Goal: Information Seeking & Learning: Understand process/instructions

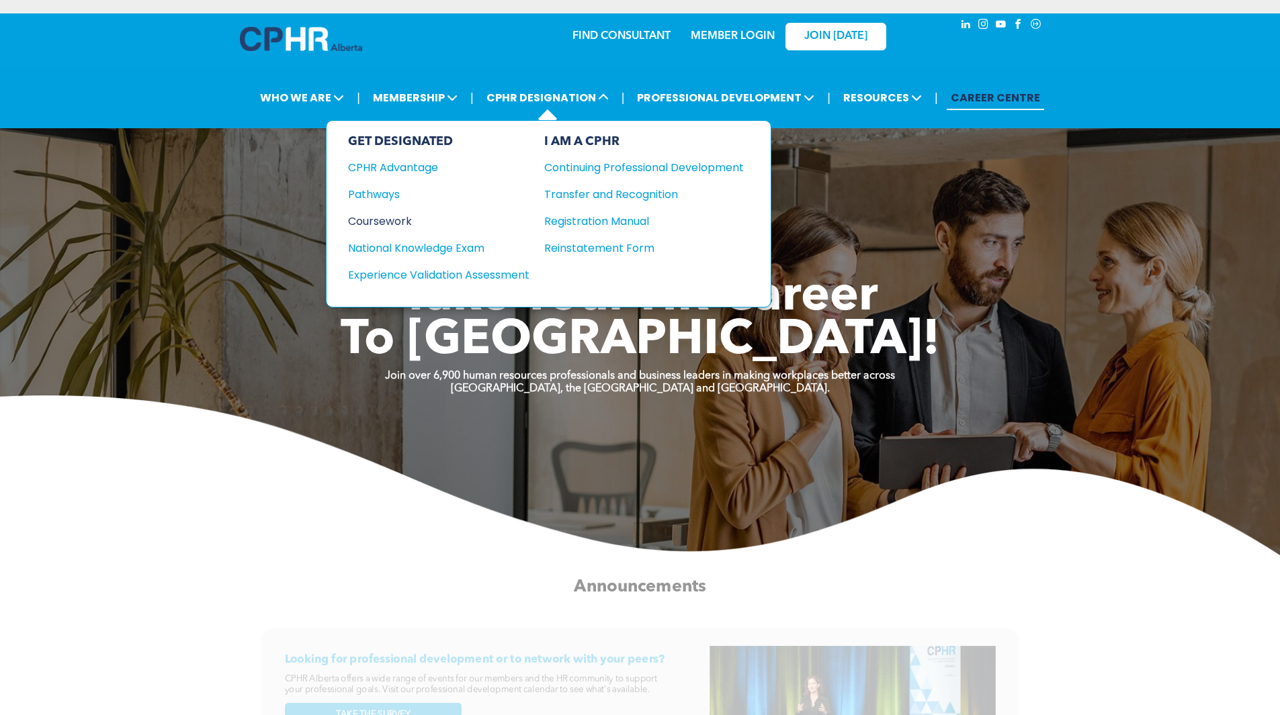
click at [394, 223] on div "Coursework" at bounding box center [429, 221] width 163 height 17
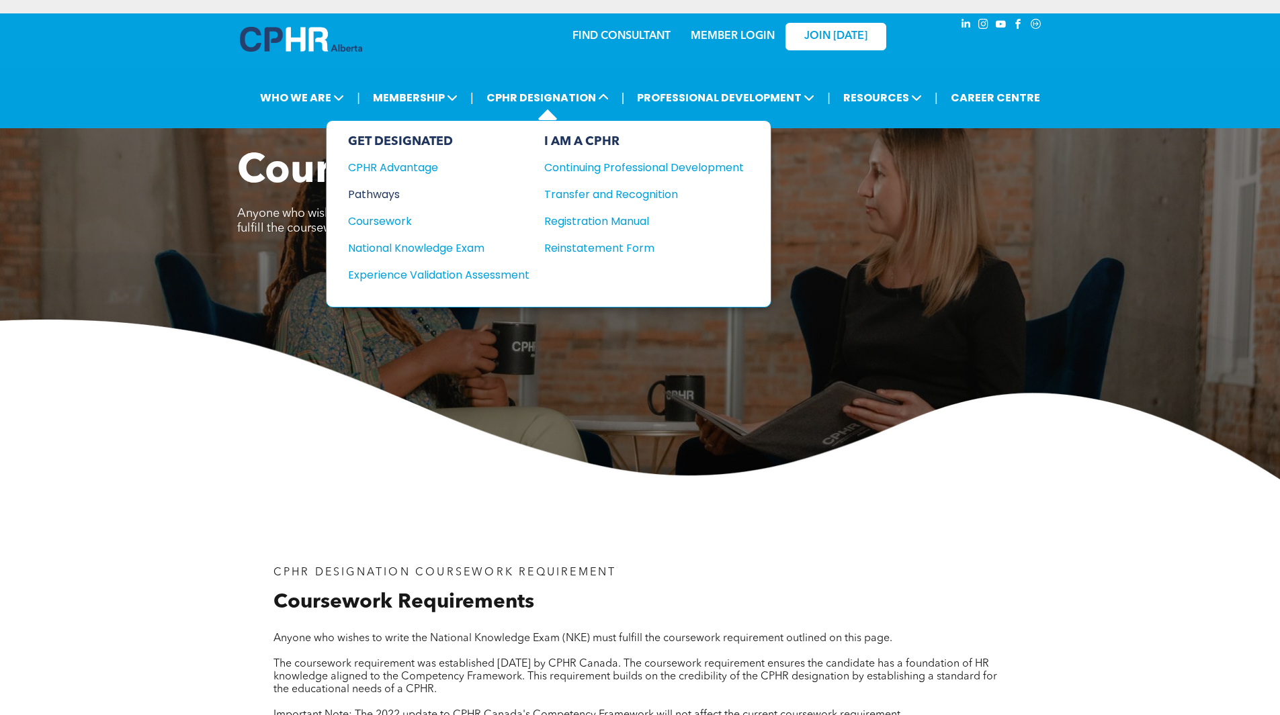
click at [391, 196] on div "Pathways" at bounding box center [429, 194] width 163 height 17
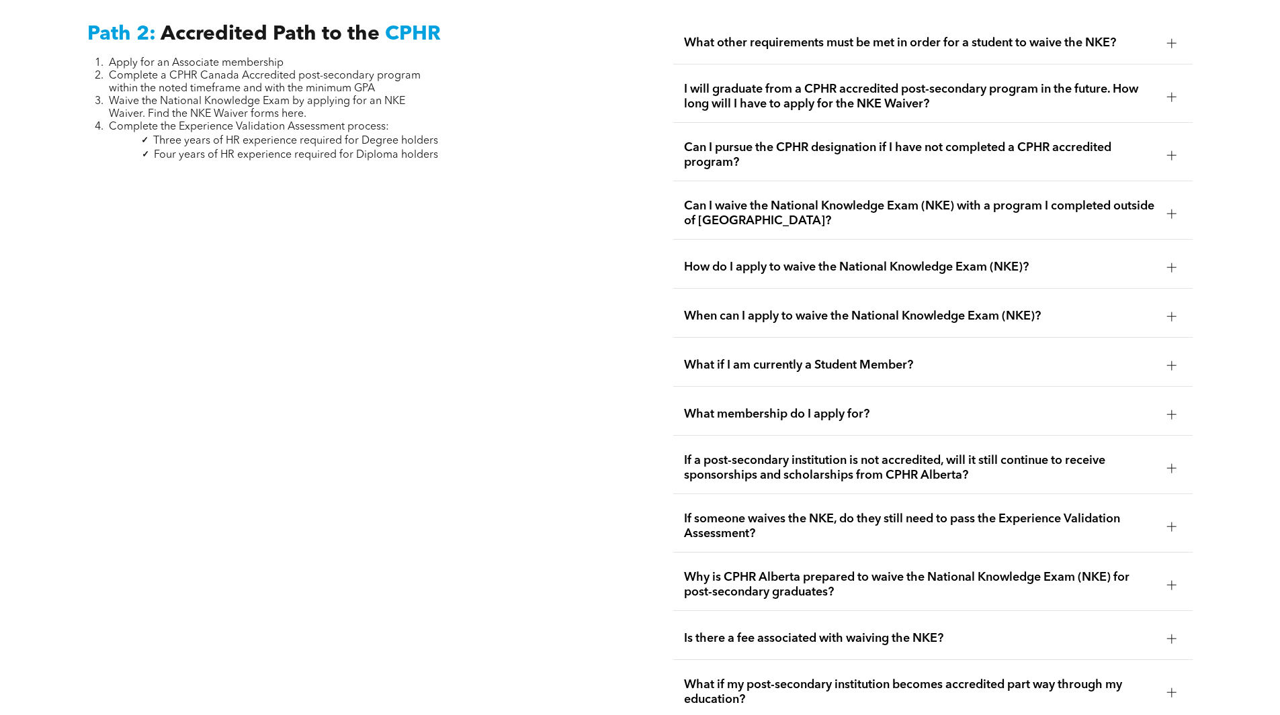
scroll to position [2284, 0]
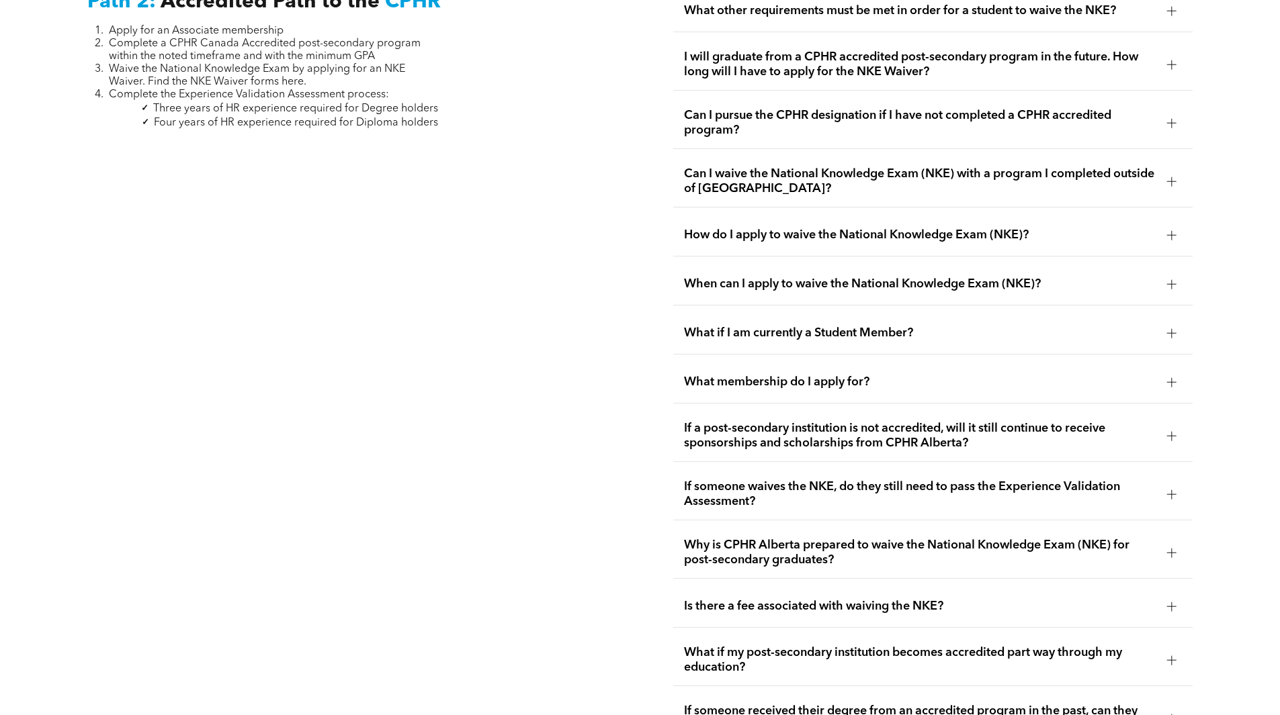
click at [1173, 431] on div at bounding box center [1171, 435] width 9 height 9
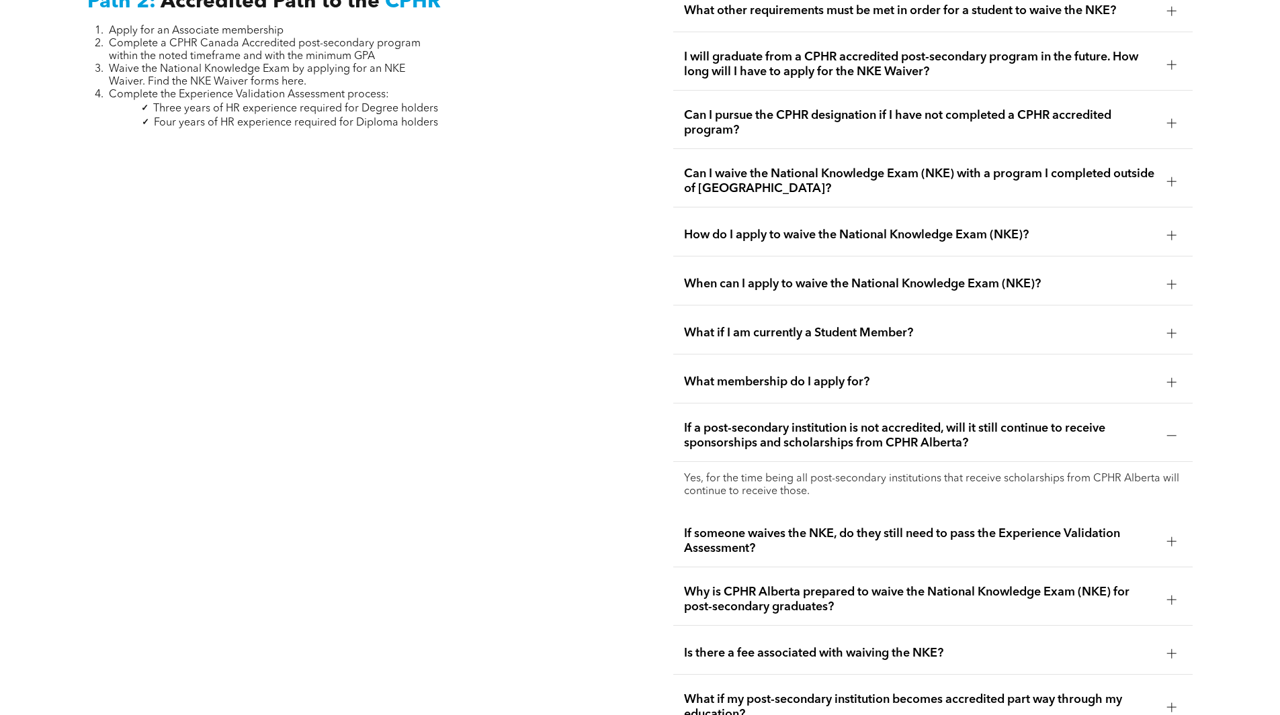
click at [1170, 431] on div at bounding box center [1171, 435] width 9 height 9
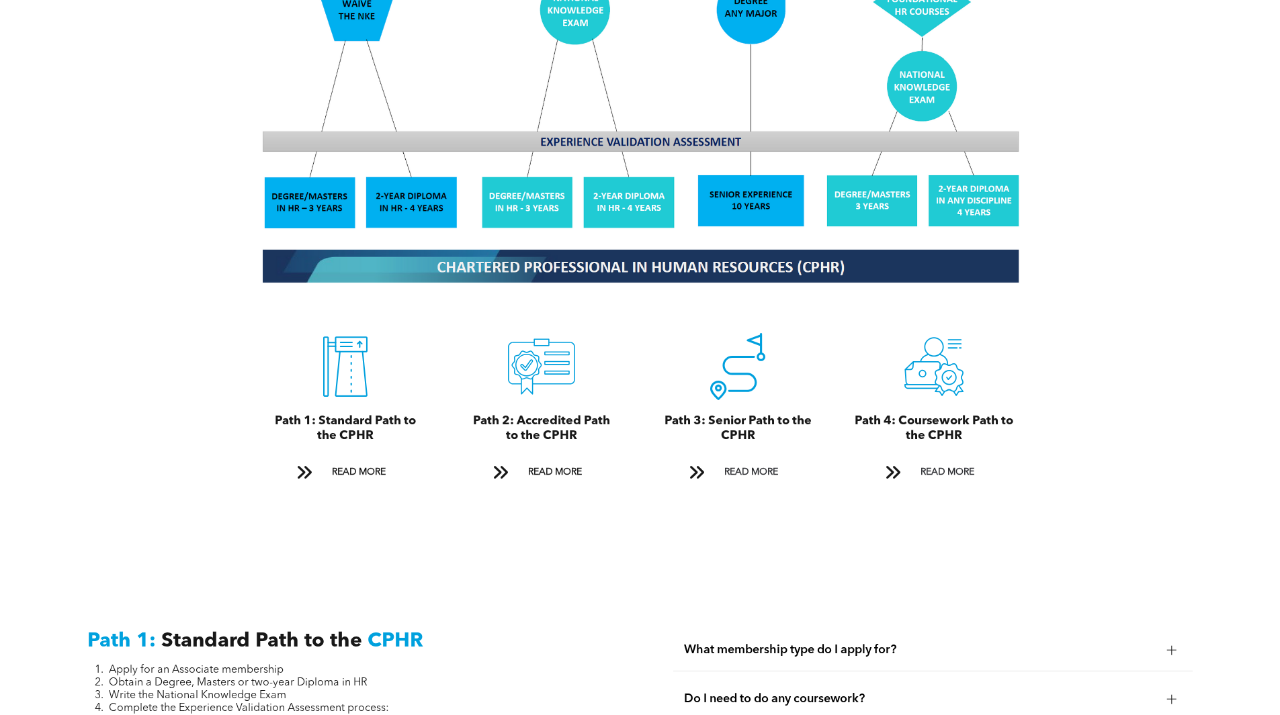
scroll to position [1478, 0]
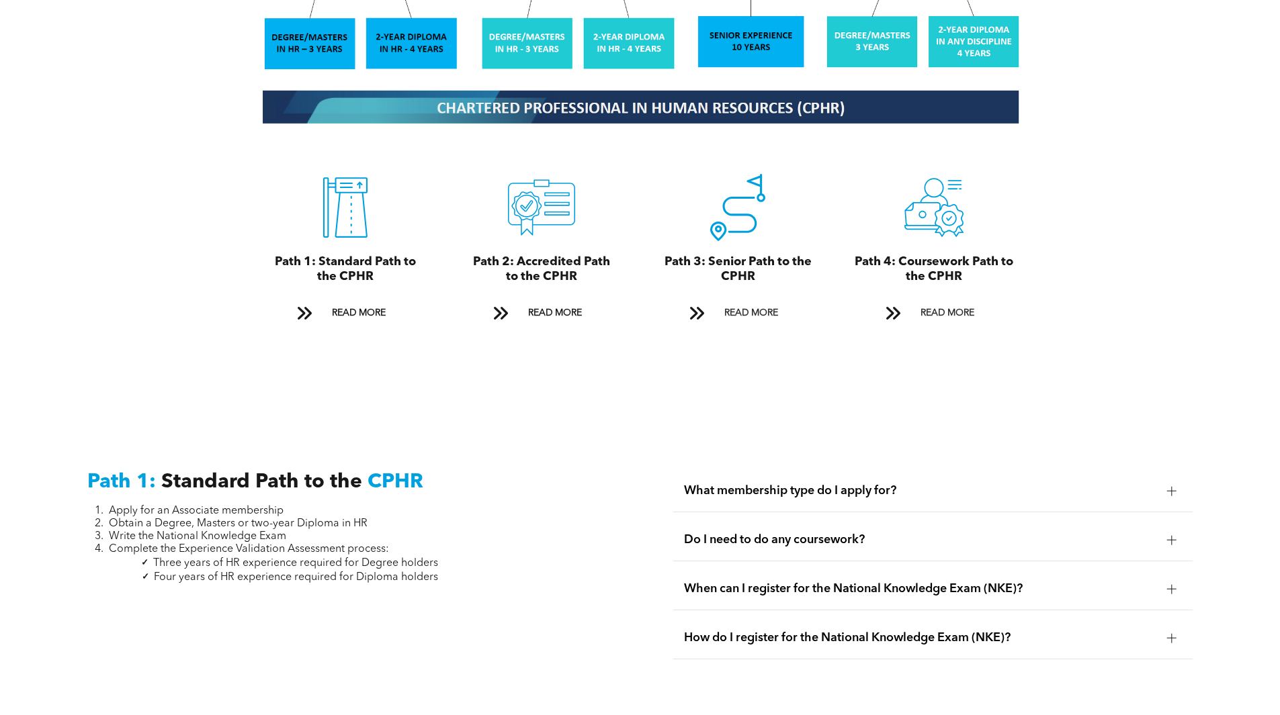
click at [1011, 519] on div "Do I need to do any coursework?" at bounding box center [932, 540] width 519 height 42
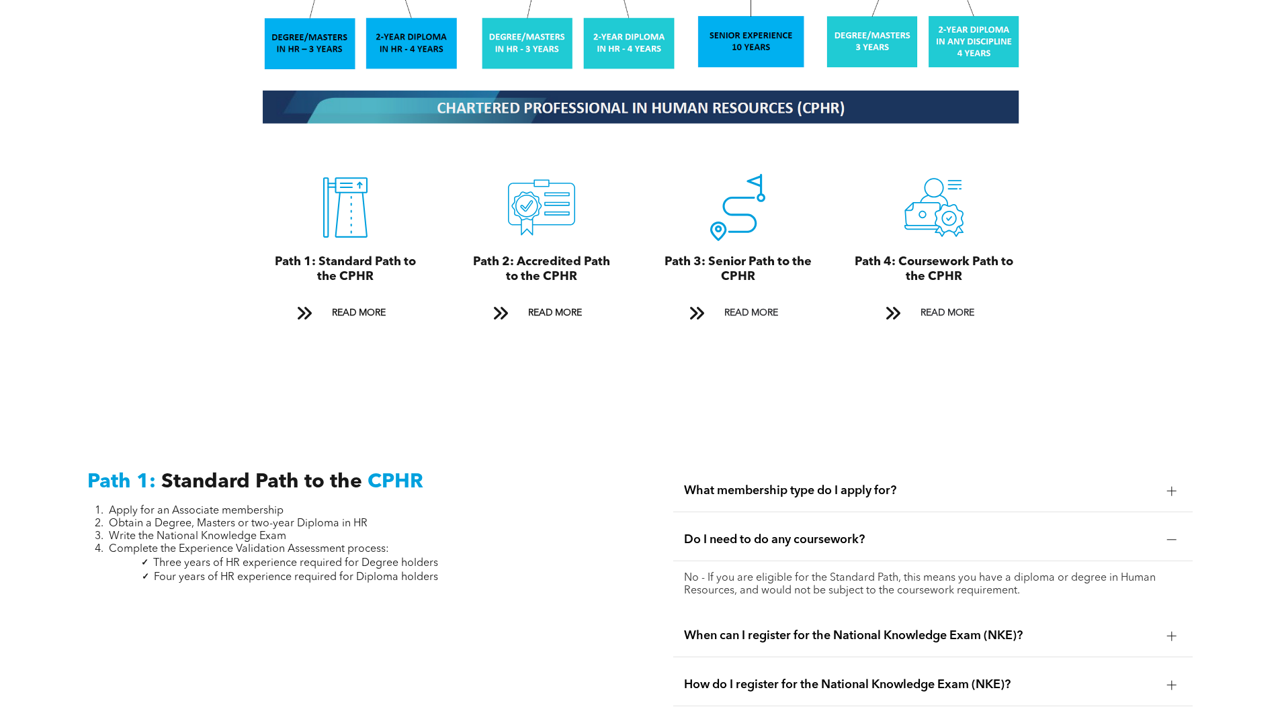
drag, startPoint x: 850, startPoint y: 521, endPoint x: 848, endPoint y: 531, distance: 10.4
click at [852, 533] on span "Do I need to do any coursework?" at bounding box center [920, 540] width 472 height 15
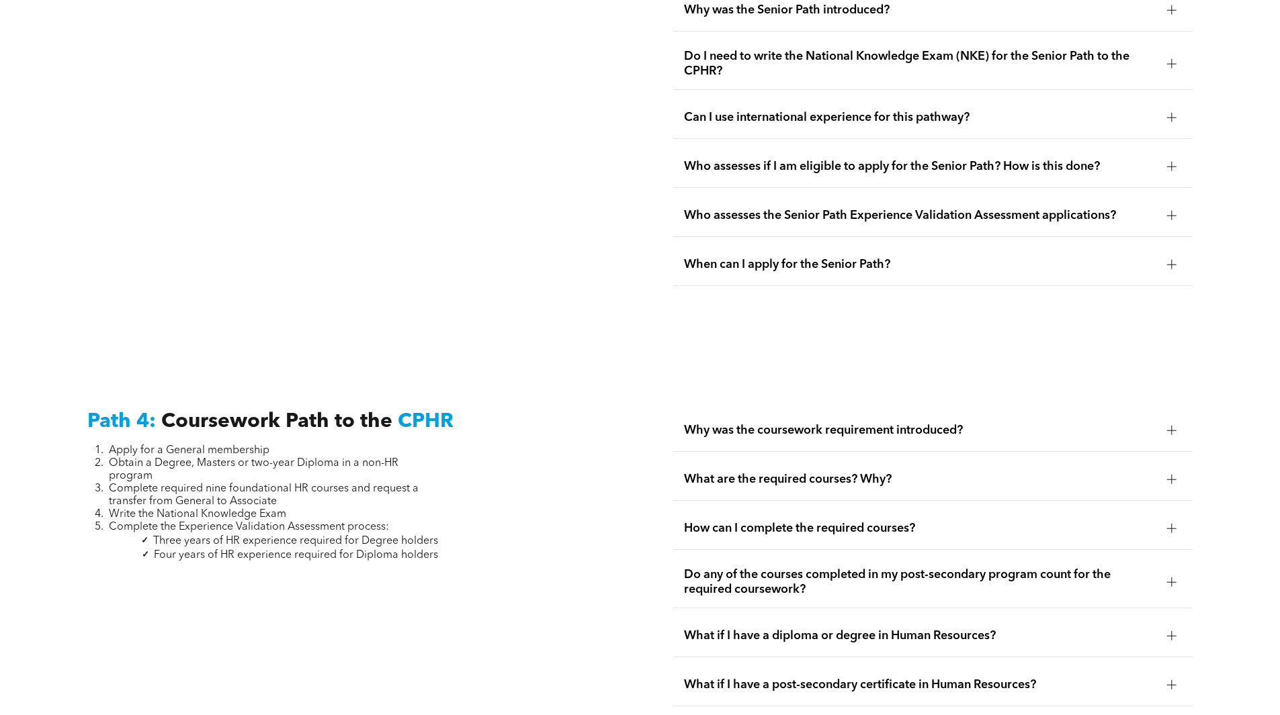
scroll to position [3762, 0]
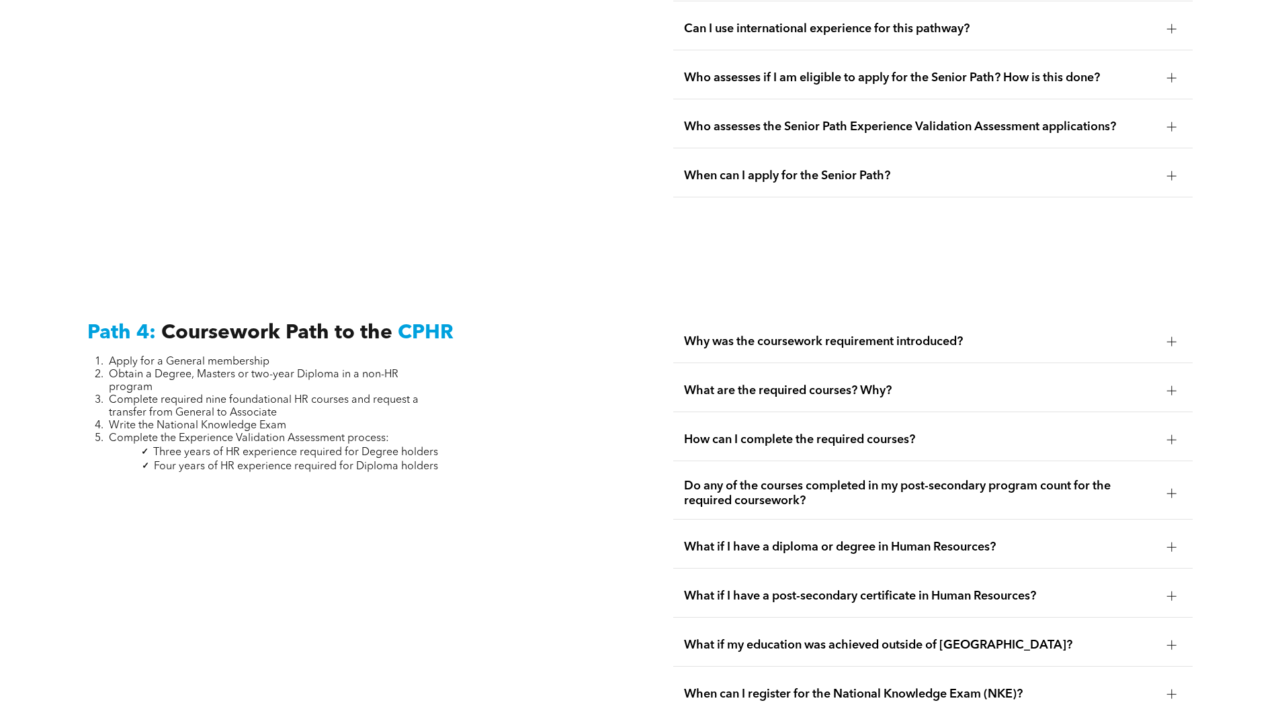
click at [855, 370] on div "What are the required courses? Why?" at bounding box center [932, 391] width 519 height 42
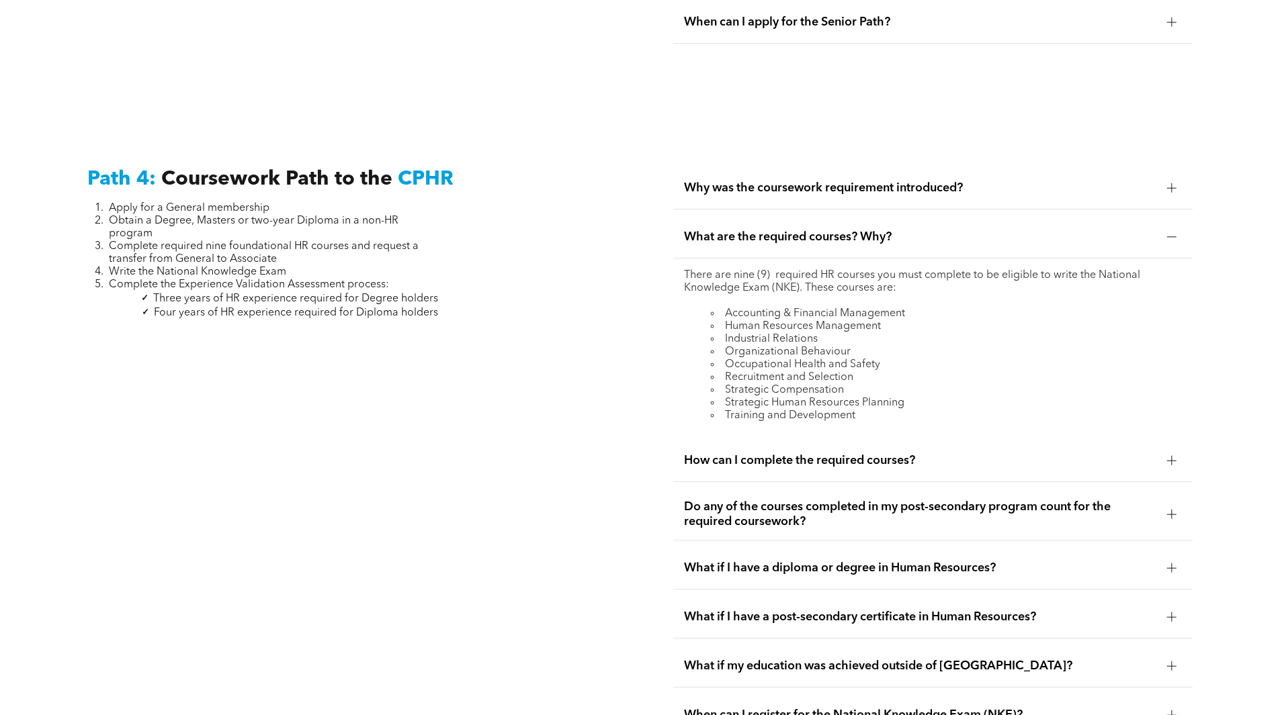
scroll to position [3963, 0]
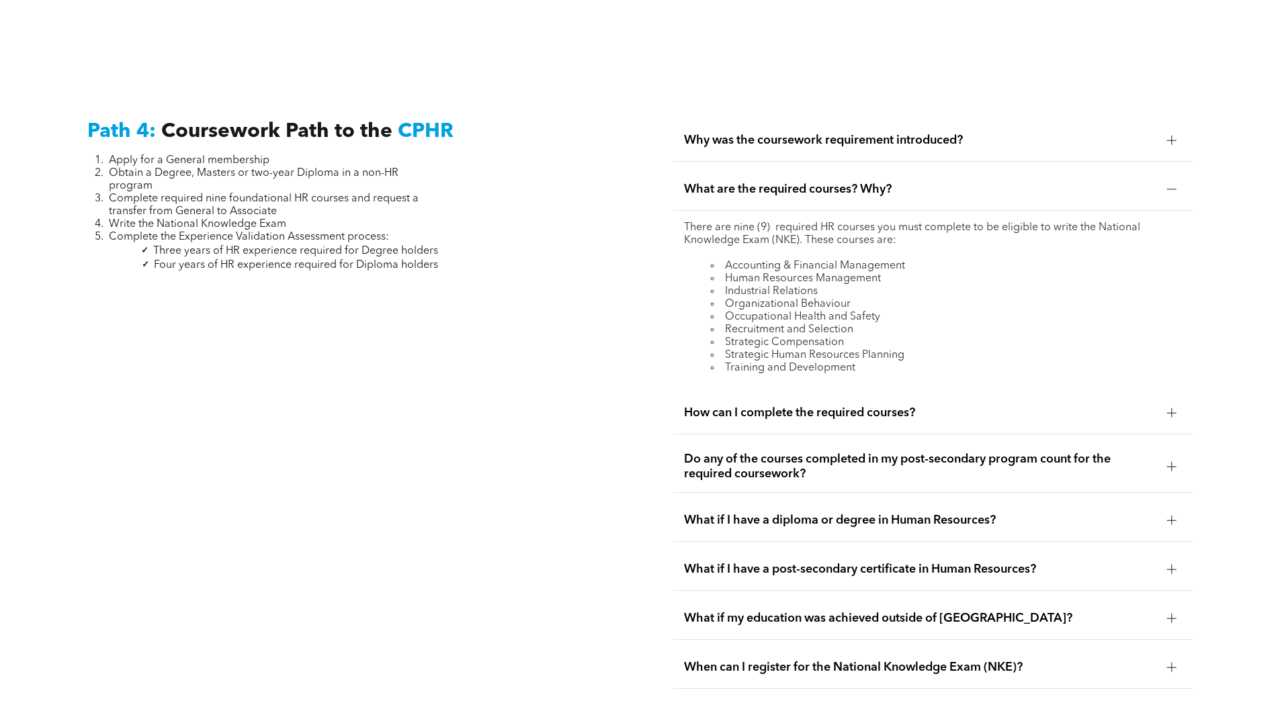
click at [856, 406] on span "How can I complete the required courses?" at bounding box center [920, 413] width 472 height 15
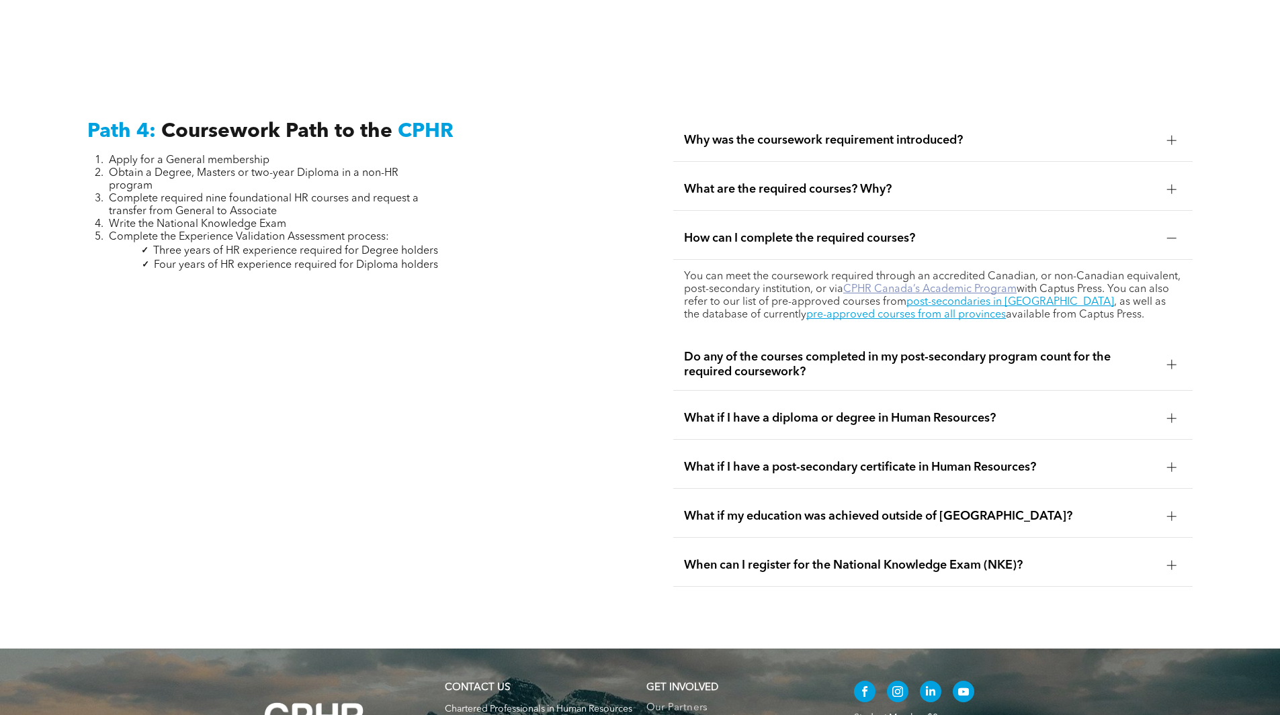
click at [926, 284] on link "CPHR Canada’s Academic Program" at bounding box center [929, 289] width 173 height 11
click at [838, 460] on span "What if I have a post-secondary certificate in Human Resources?" at bounding box center [920, 467] width 472 height 15
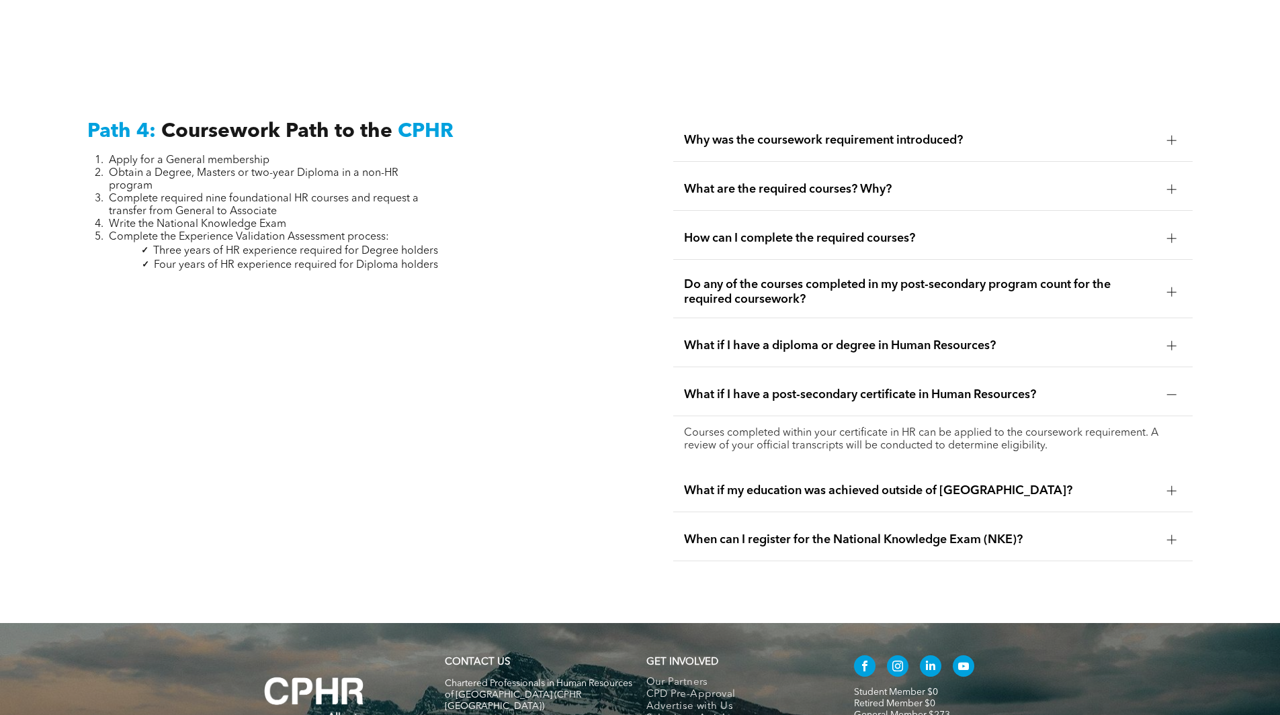
click at [1080, 376] on div "What if I have a post-secondary certificate in Human Resources?" at bounding box center [932, 395] width 519 height 42
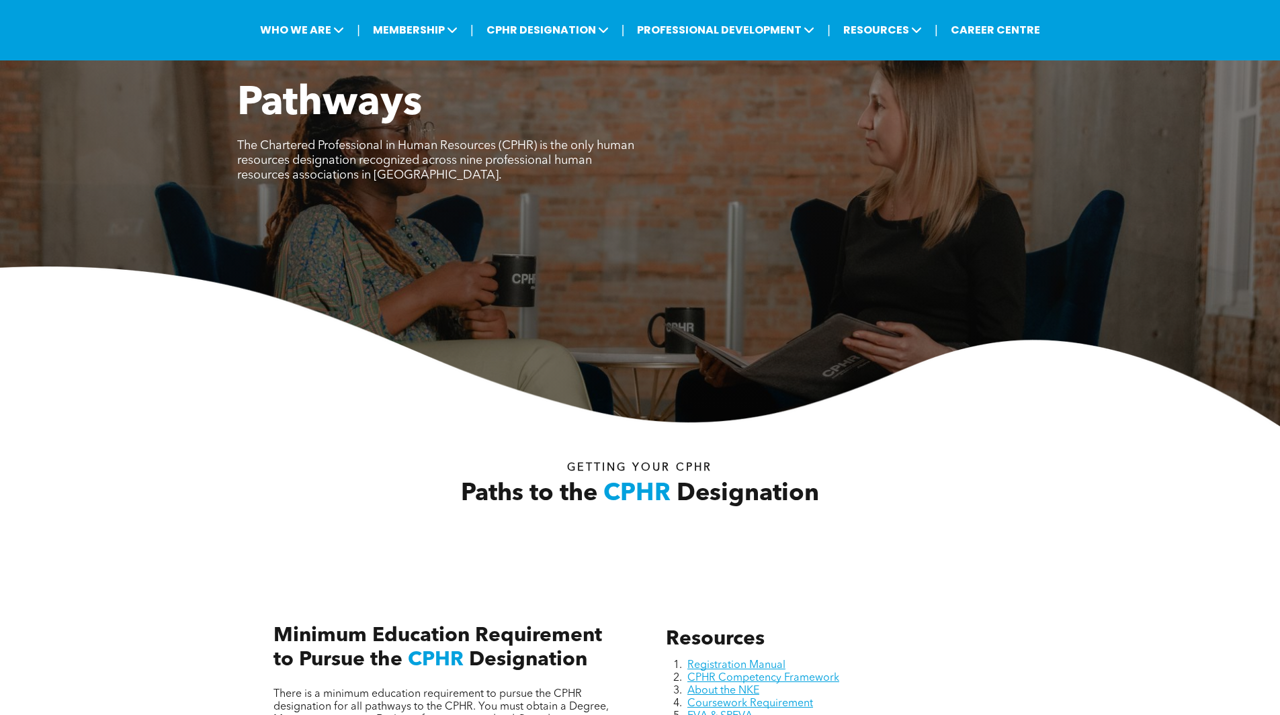
scroll to position [67, 0]
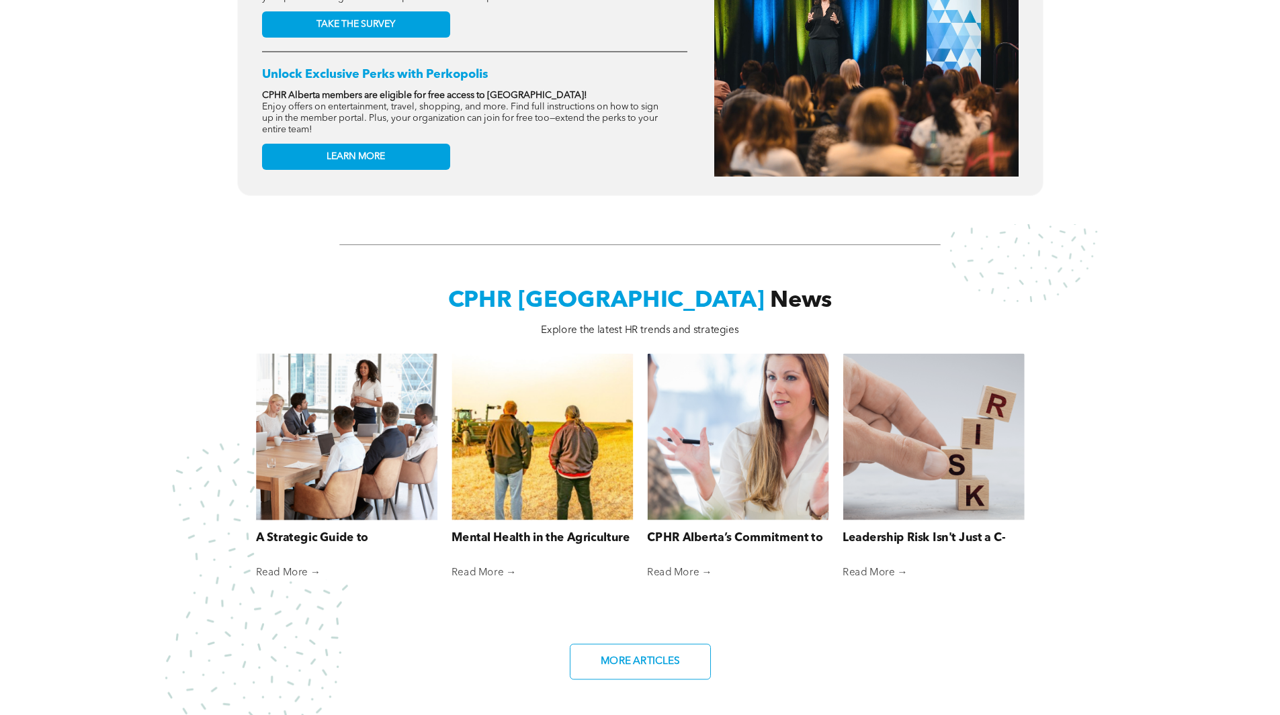
scroll to position [684, 0]
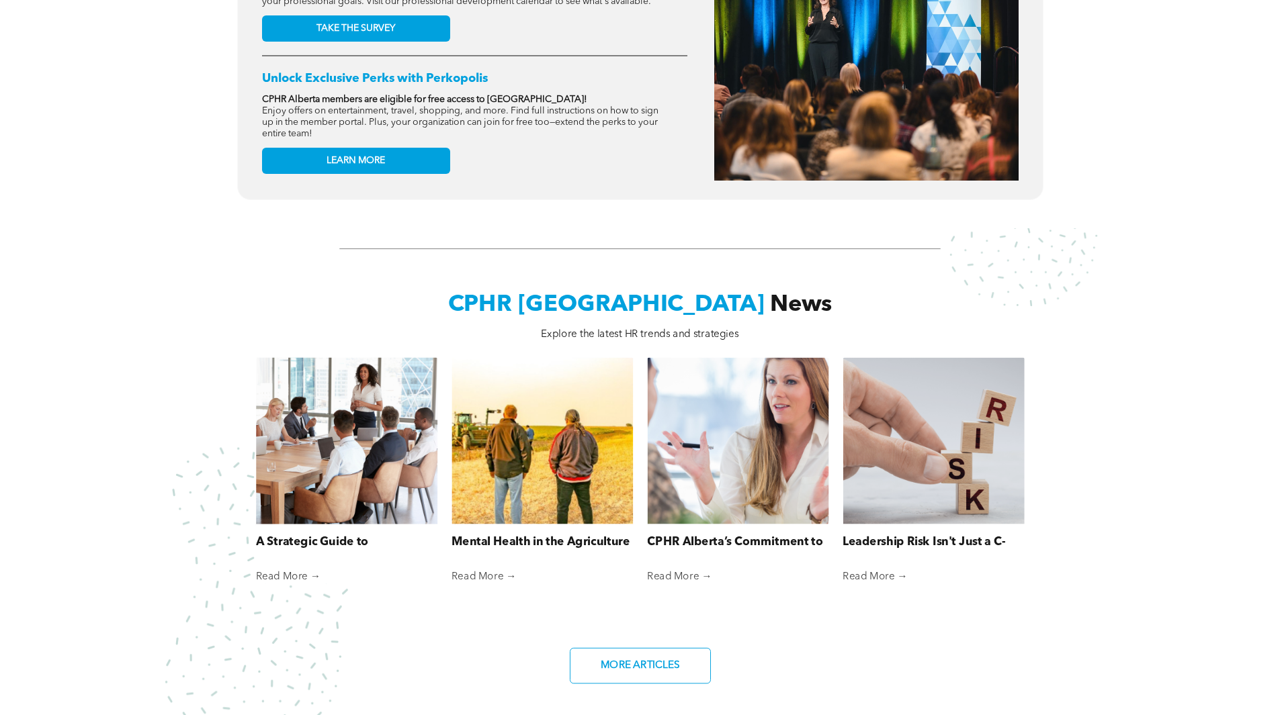
click at [347, 464] on div at bounding box center [347, 441] width 192 height 177
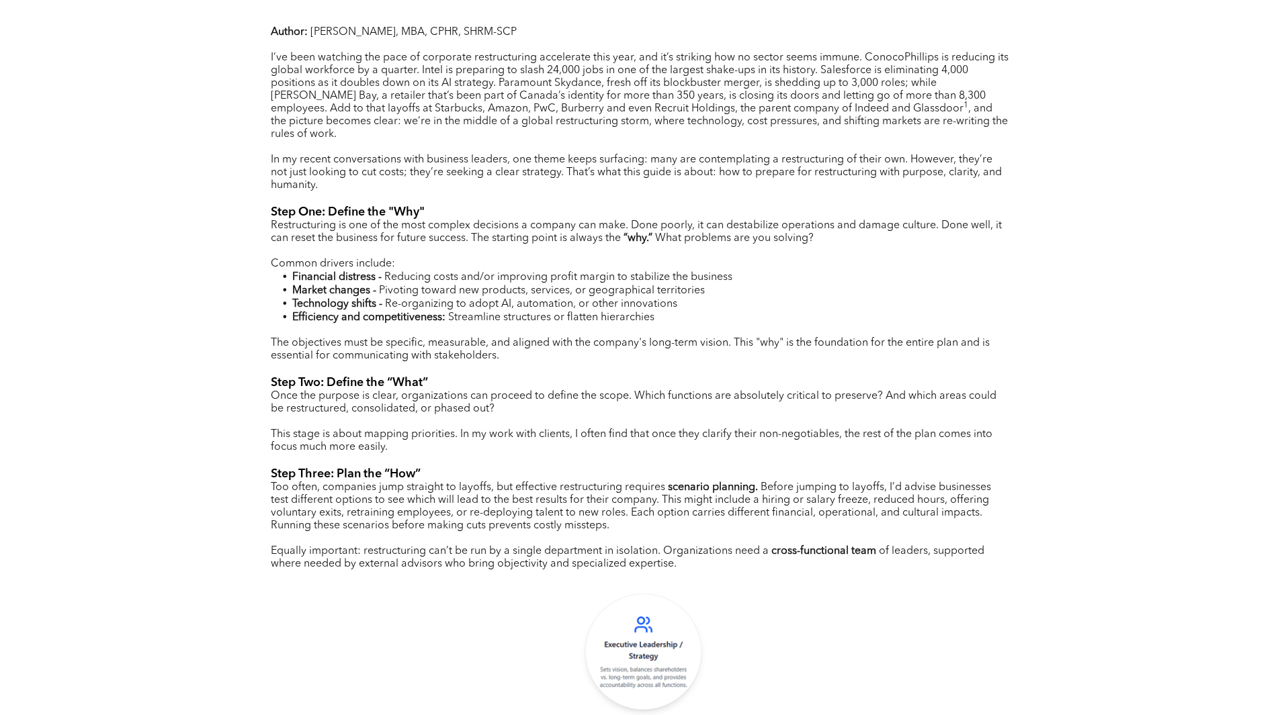
scroll to position [605, 0]
